Goal: Information Seeking & Learning: Find specific fact

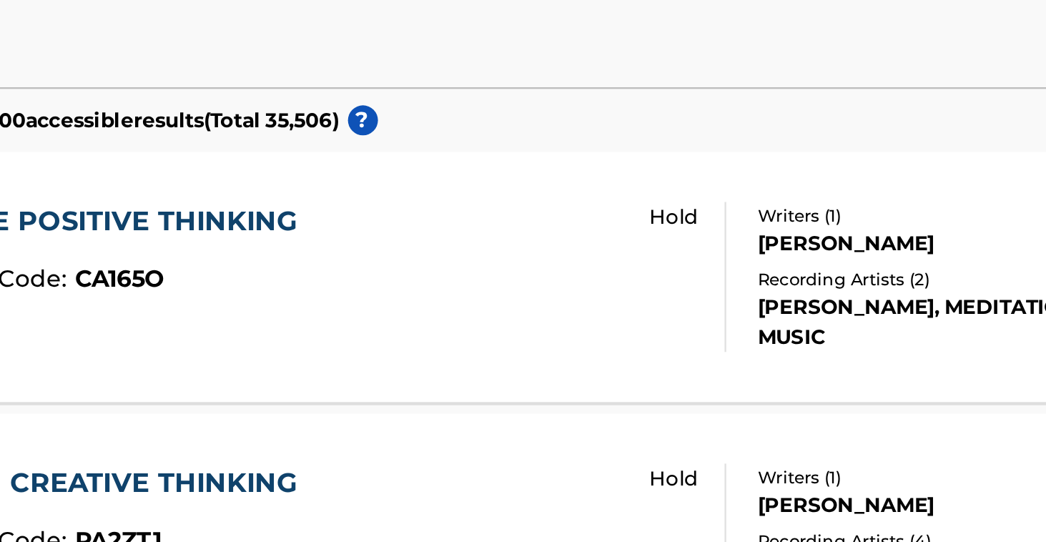
drag, startPoint x: 277, startPoint y: 69, endPoint x: 266, endPoint y: 79, distance: 15.2
click at [266, 68] on input "Creative positive thinking" at bounding box center [609, 51] width 793 height 34
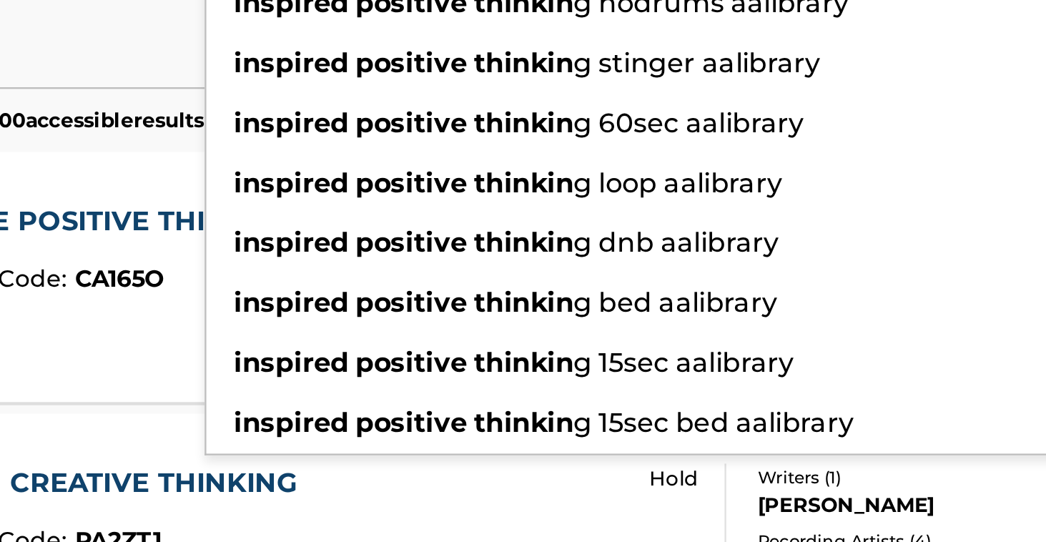
click at [900, 163] on button "Search" at bounding box center [953, 145] width 107 height 36
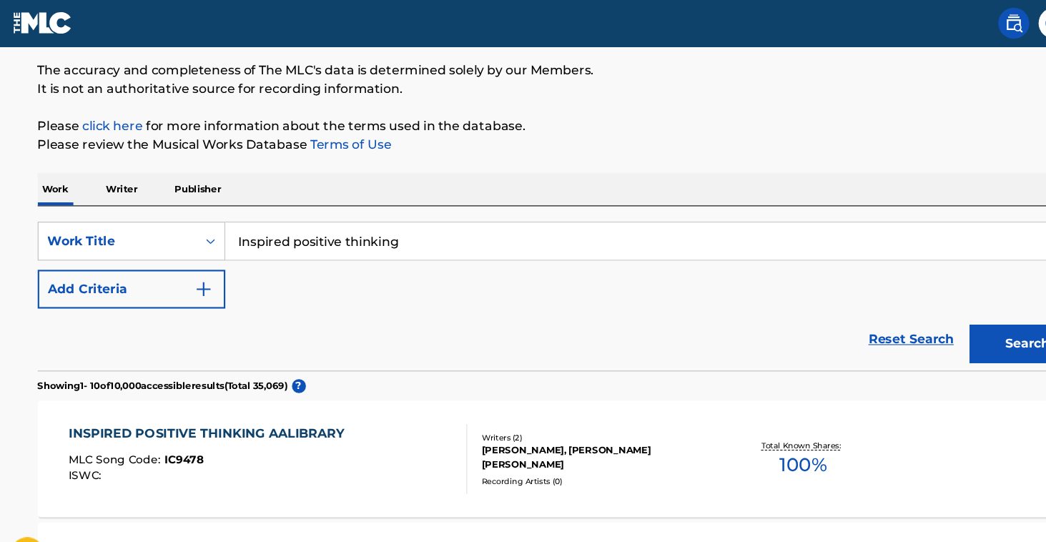
scroll to position [92, 0]
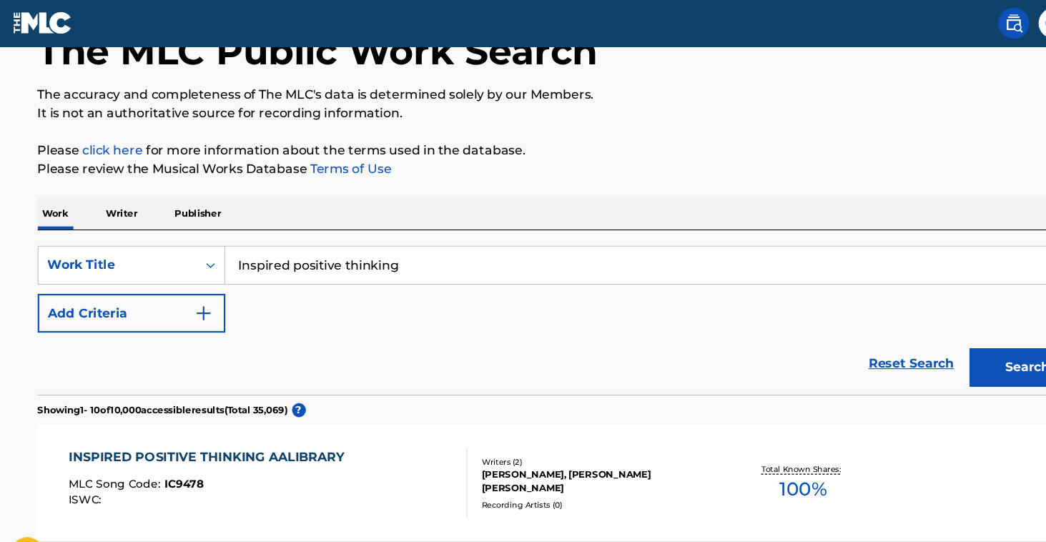
click at [267, 242] on input "Inspired positive thinking" at bounding box center [609, 244] width 793 height 34
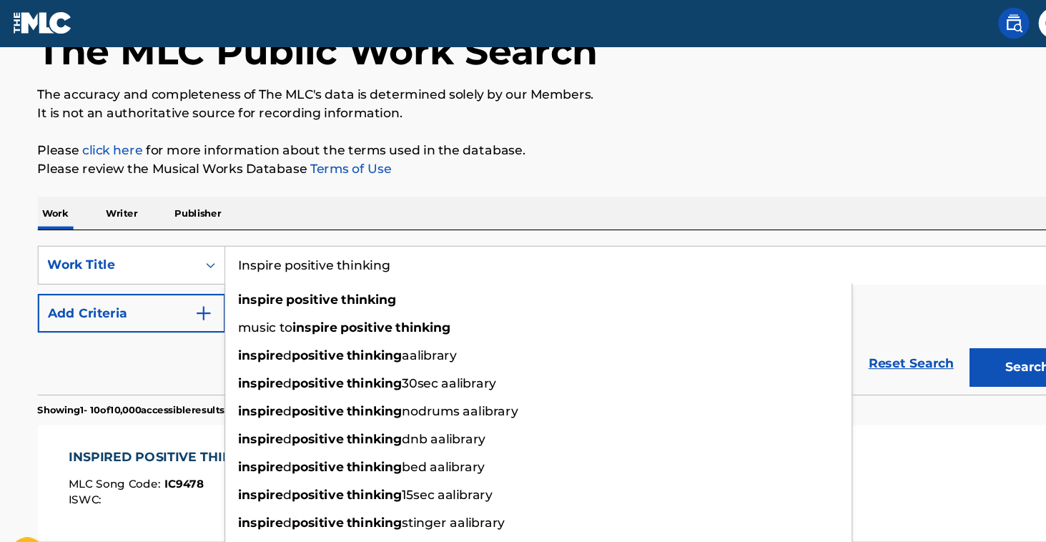
click at [948, 338] on button "Search" at bounding box center [953, 339] width 107 height 36
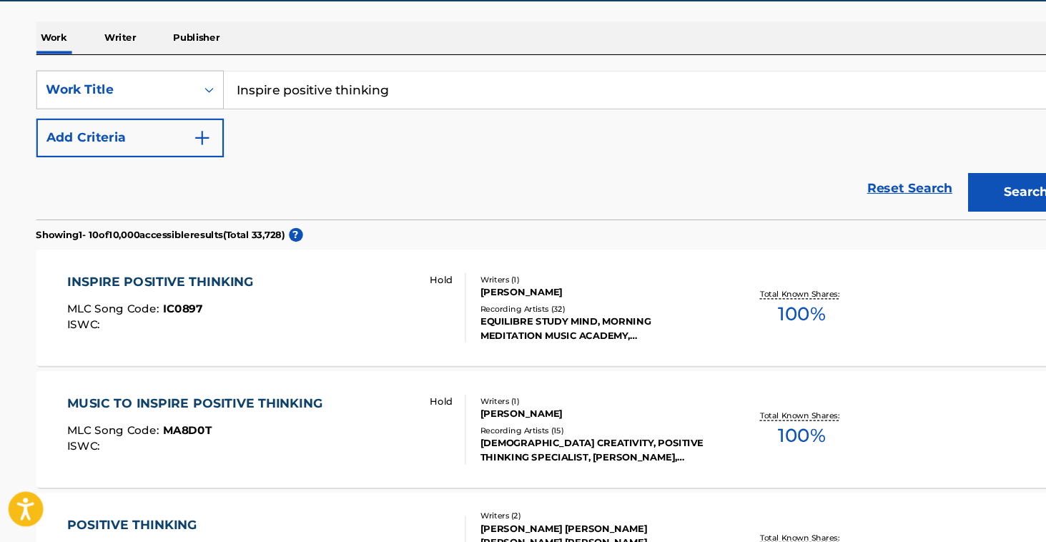
scroll to position [93, 0]
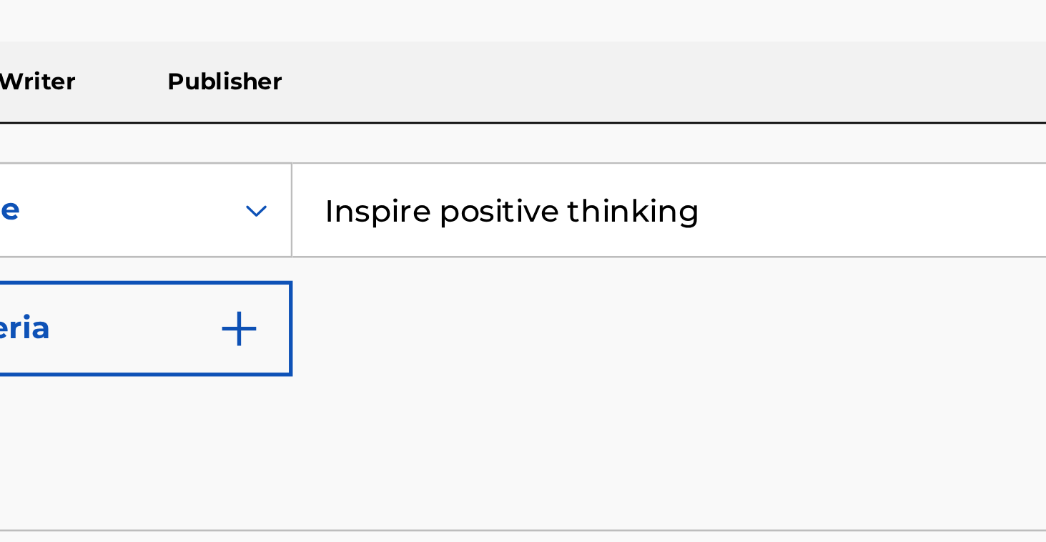
drag, startPoint x: 278, startPoint y: 74, endPoint x: 119, endPoint y: 74, distance: 158.8
click at [213, 226] on input "Inspire positive thinking" at bounding box center [609, 243] width 793 height 34
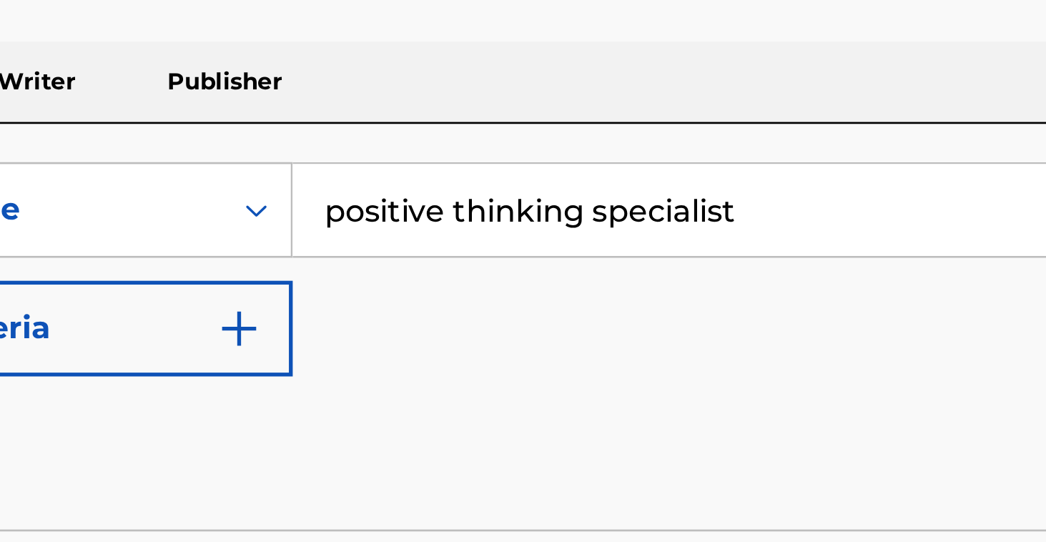
click at [900, 320] on button "Search" at bounding box center [953, 338] width 107 height 36
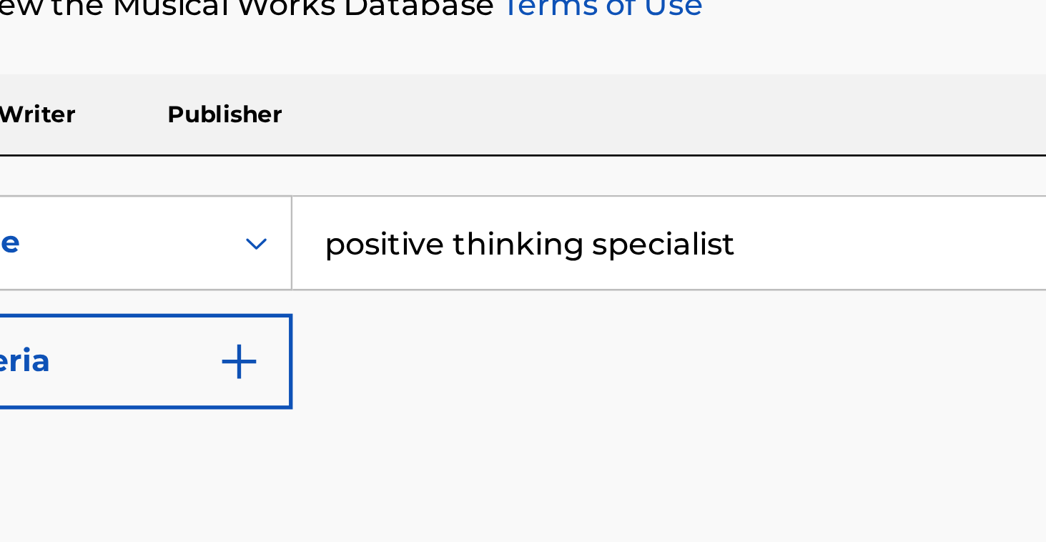
scroll to position [81, 0]
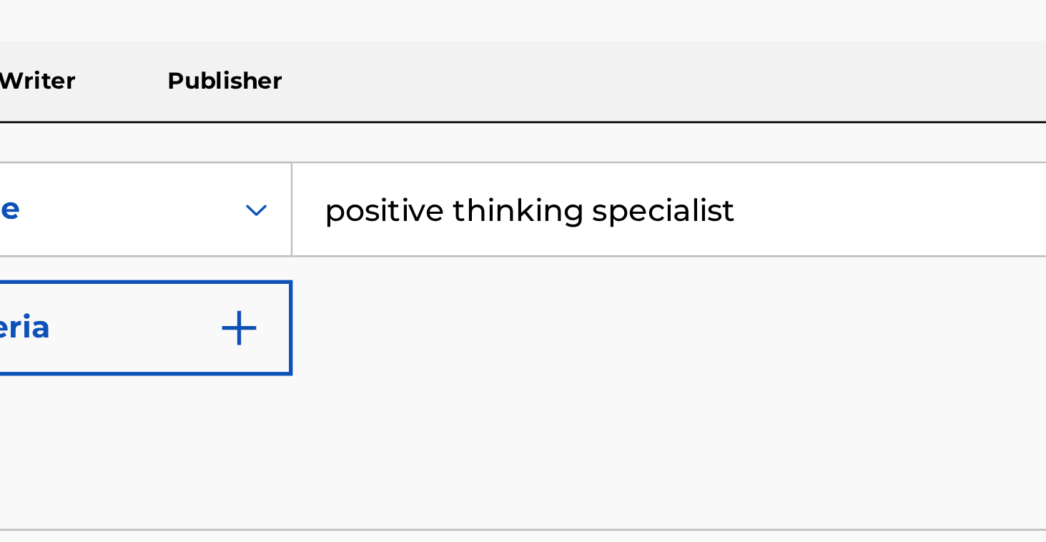
click at [900, 332] on button "Search" at bounding box center [953, 350] width 107 height 36
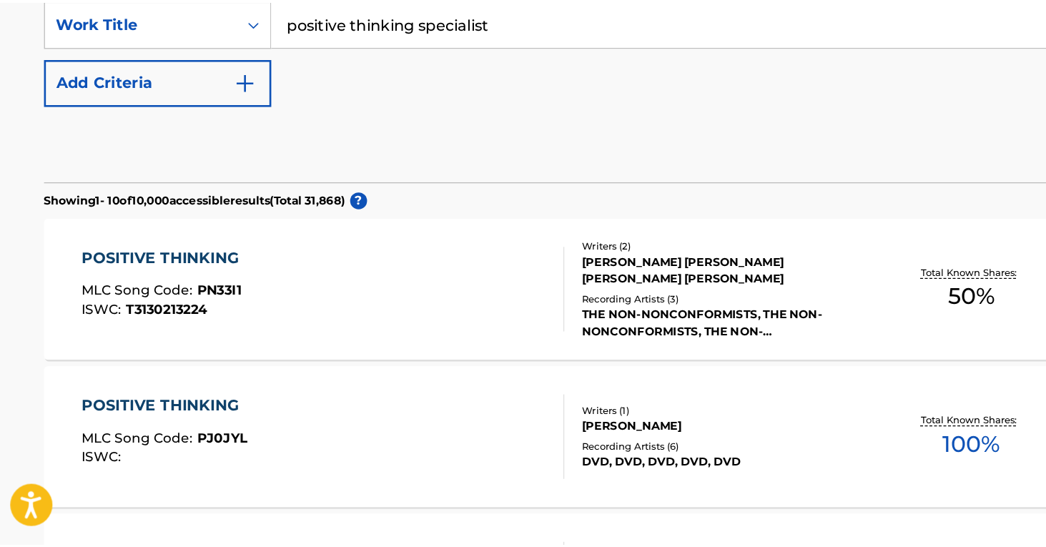
scroll to position [245, 0]
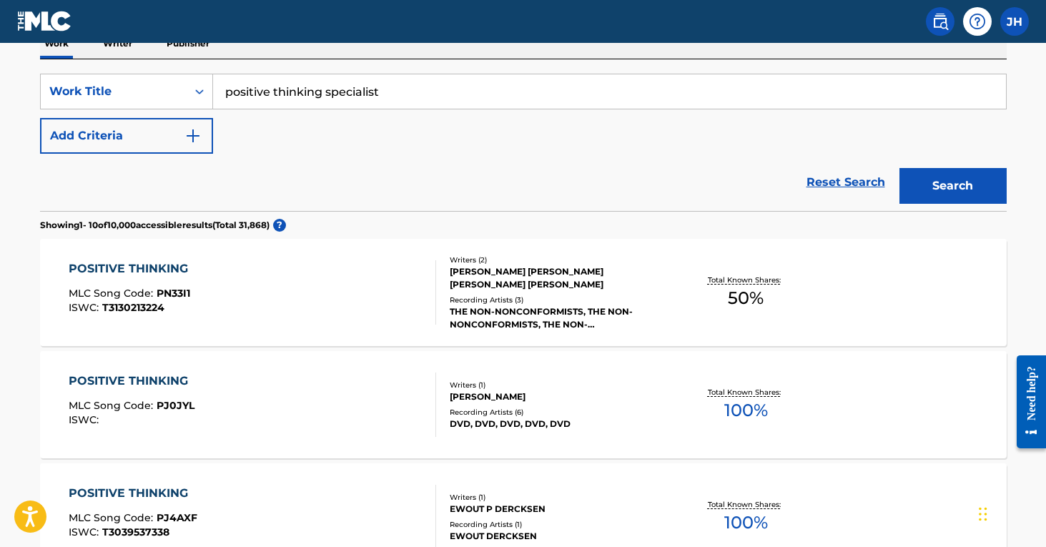
click at [946, 189] on button "Search" at bounding box center [953, 186] width 107 height 36
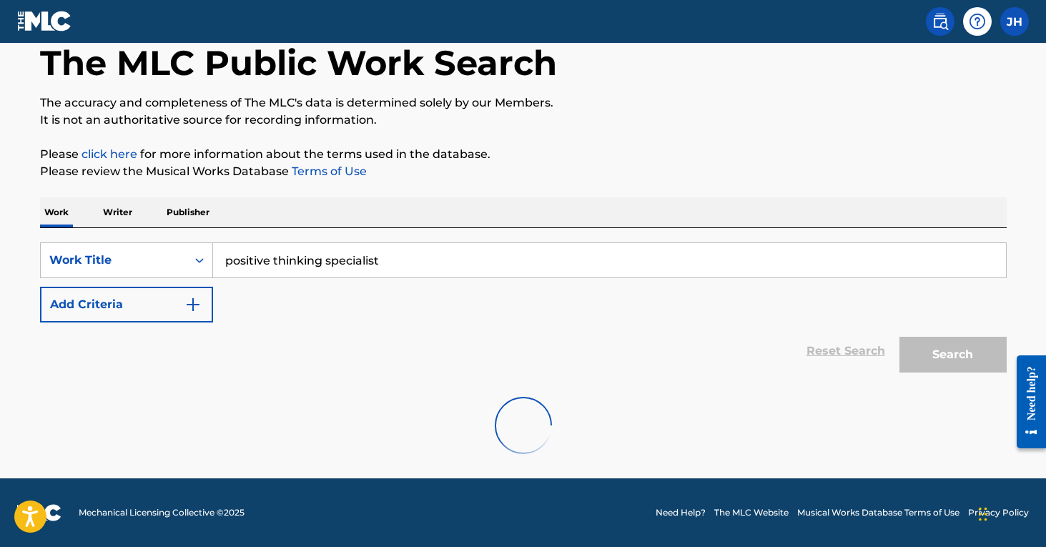
scroll to position [76, 0]
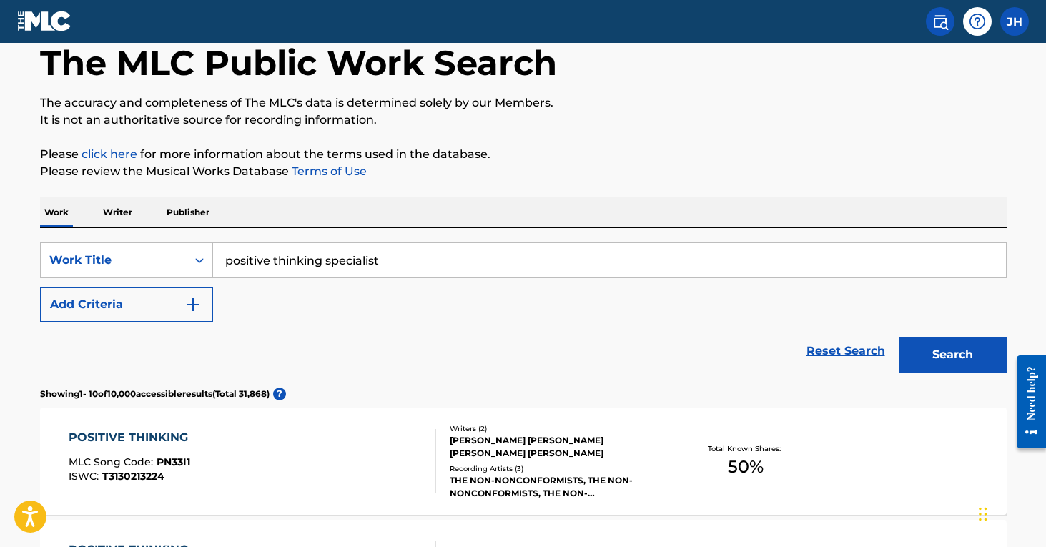
drag, startPoint x: 454, startPoint y: 250, endPoint x: 383, endPoint y: 268, distance: 73.7
click at [383, 268] on input "positive thinking specialist" at bounding box center [609, 260] width 793 height 34
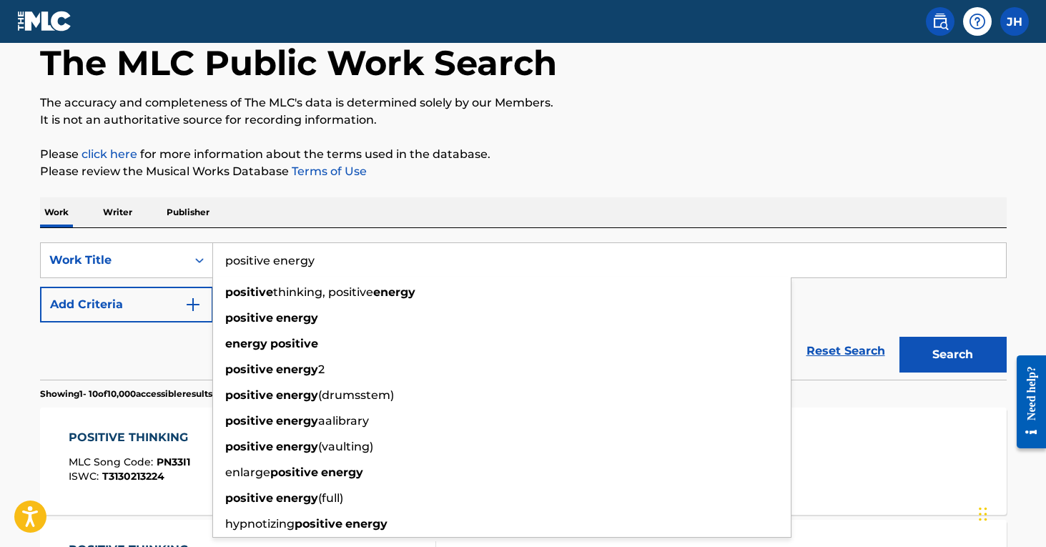
type input "positive energy"
click at [953, 355] on button "Search" at bounding box center [953, 355] width 107 height 36
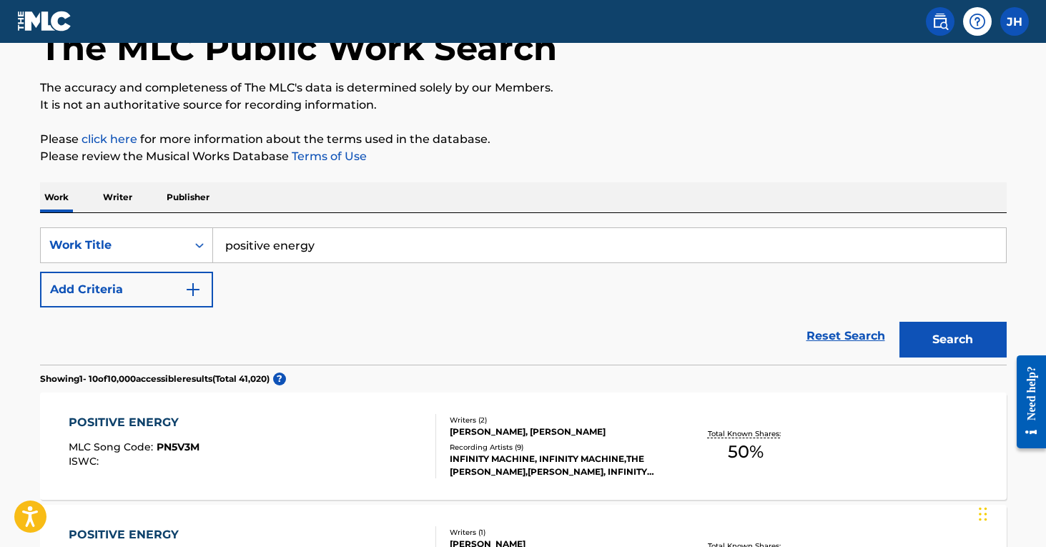
scroll to position [94, 0]
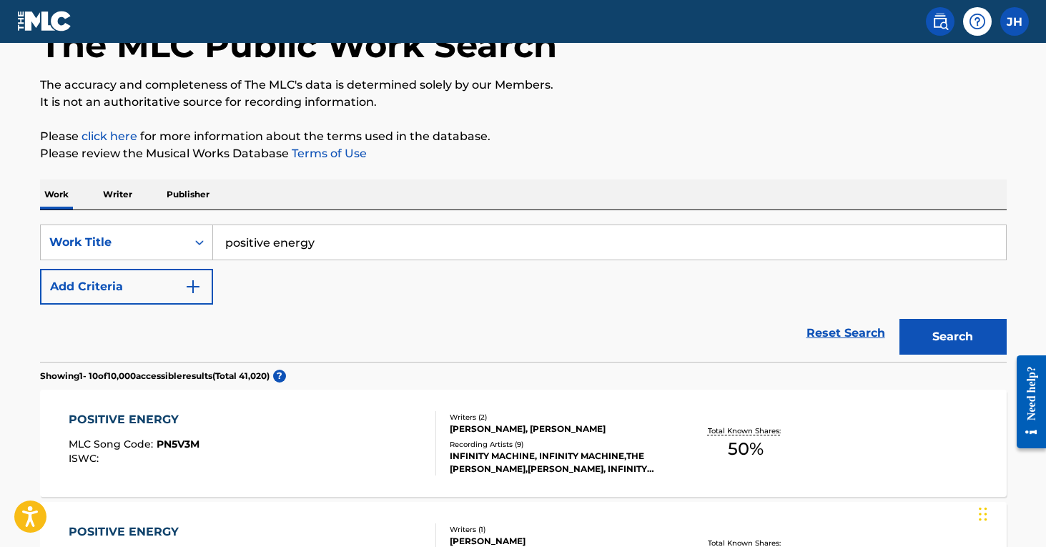
click at [192, 291] on img "Search Form" at bounding box center [193, 286] width 17 height 17
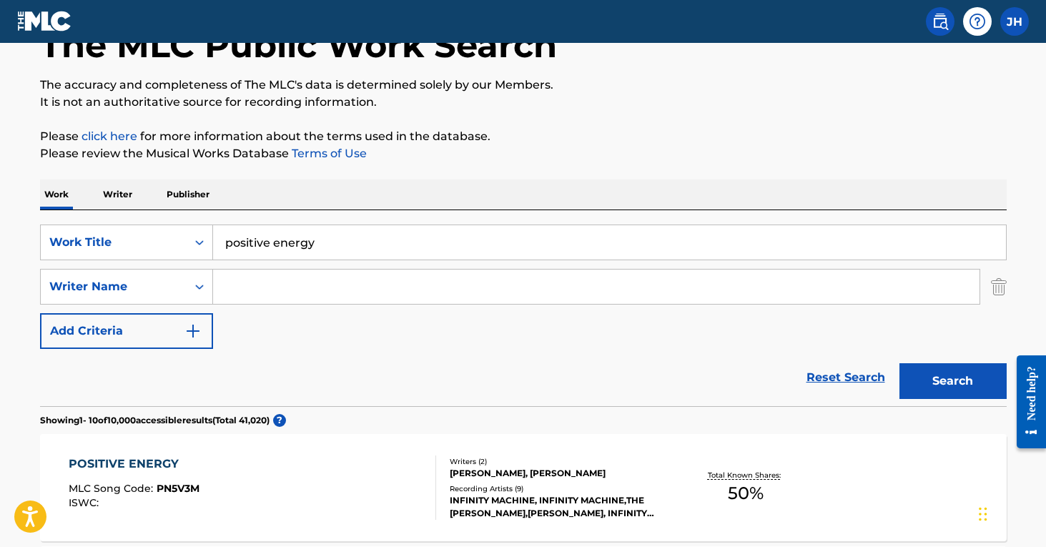
click at [240, 296] on input "Search Form" at bounding box center [596, 287] width 767 height 34
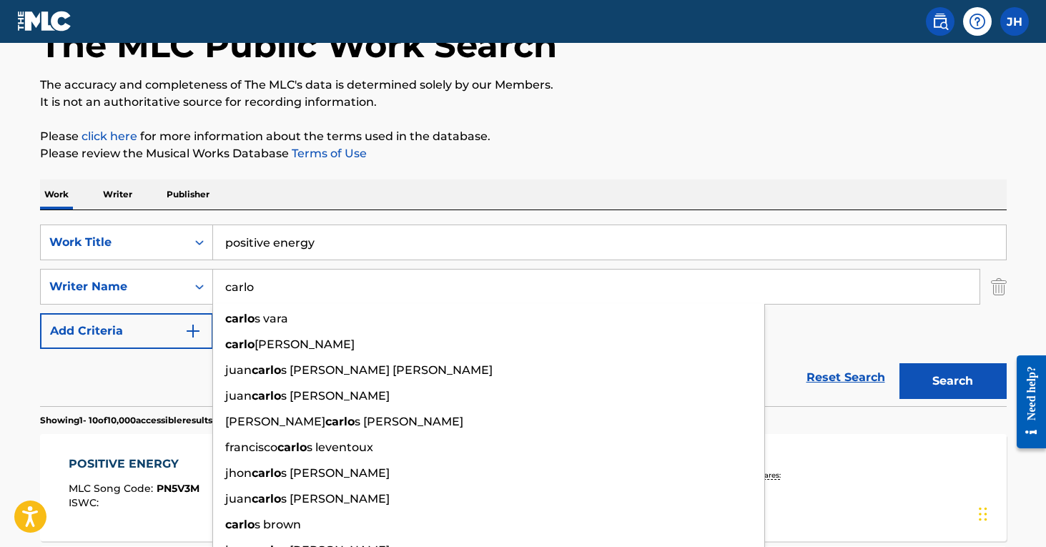
type input "carlo"
click at [953, 381] on button "Search" at bounding box center [953, 381] width 107 height 36
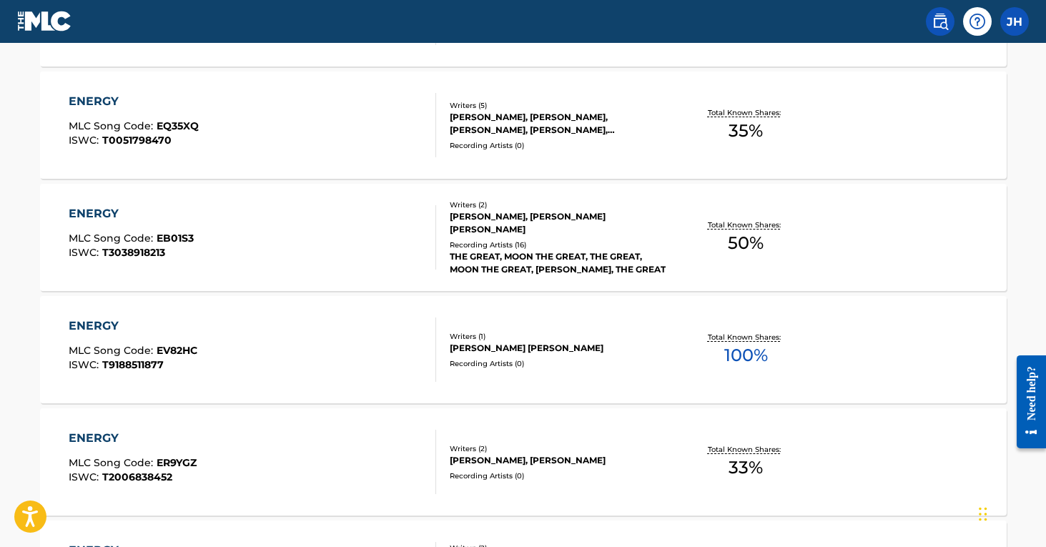
scroll to position [1020, 0]
